Goal: Consume media (video, audio)

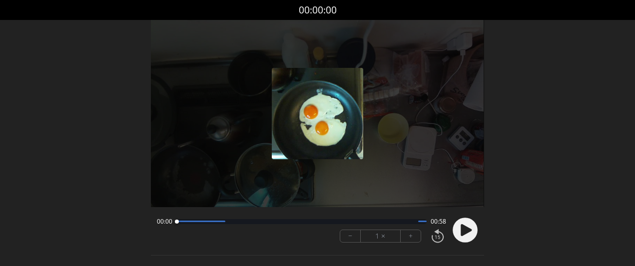
click at [462, 234] on icon at bounding box center [466, 230] width 11 height 12
click at [411, 237] on font "+" at bounding box center [411, 235] width 4 height 11
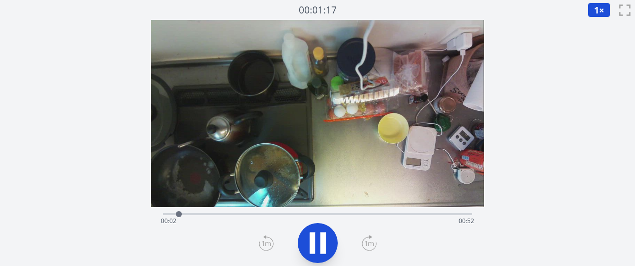
click at [594, 15] on font "1" at bounding box center [596, 10] width 5 height 12
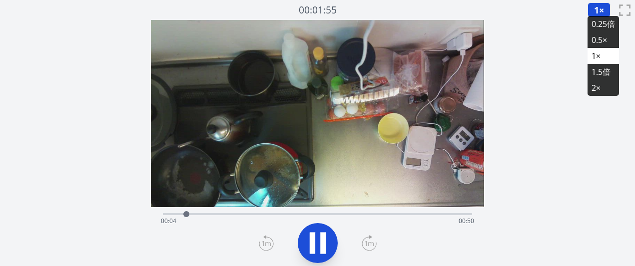
click at [599, 26] on font "0.25倍" at bounding box center [603, 23] width 23 height 11
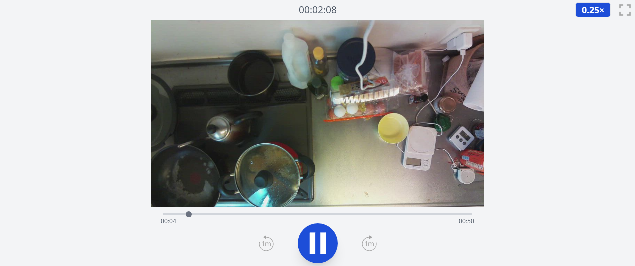
click at [363, 251] on div at bounding box center [317, 243] width 321 height 48
click at [369, 247] on icon at bounding box center [369, 243] width 15 height 16
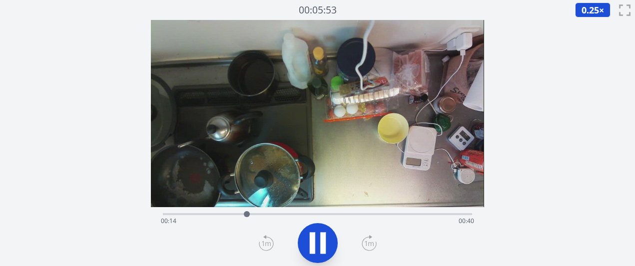
click at [369, 247] on icon at bounding box center [369, 243] width 15 height 16
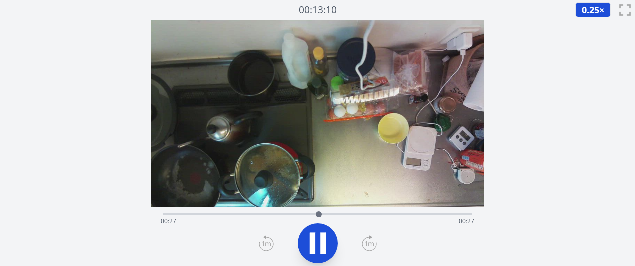
click at [369, 247] on icon at bounding box center [369, 243] width 15 height 16
click at [352, 217] on div "経過時間: 00:41 残り時間: 00:13" at bounding box center [317, 221] width 313 height 16
click at [347, 213] on div "経過時間: 00:33 残り時間: 00:21" at bounding box center [317, 221] width 313 height 16
click at [341, 213] on div "経過時間: 00:42 残り時間: 00:12" at bounding box center [317, 221] width 313 height 16
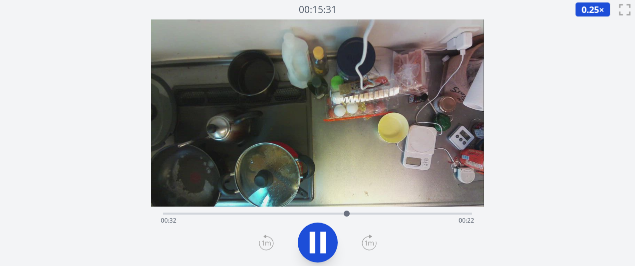
click at [321, 242] on icon at bounding box center [322, 242] width 5 height 21
click at [394, 215] on div "経過時間: 00:32 残り時間: 00:22" at bounding box center [317, 221] width 313 height 16
click at [389, 215] on div at bounding box center [393, 213] width 15 height 15
click at [383, 215] on div at bounding box center [388, 213] width 15 height 15
